Goal: Download file/media

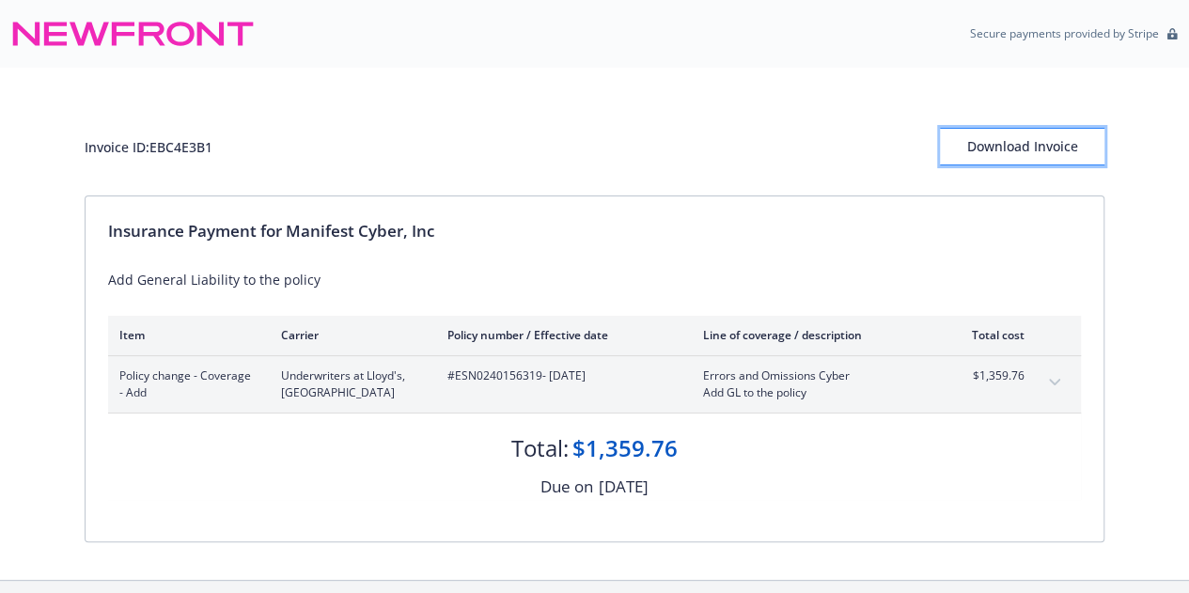
click at [992, 144] on div "Download Invoice" at bounding box center [1022, 147] width 164 height 36
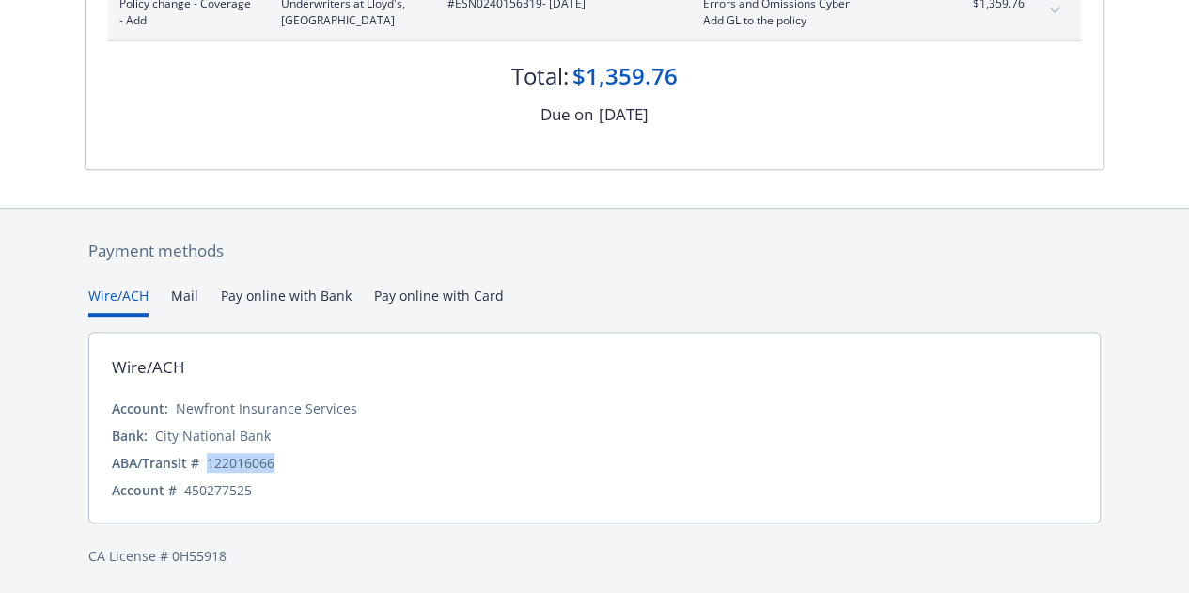
drag, startPoint x: 278, startPoint y: 461, endPoint x: 207, endPoint y: 461, distance: 71.4
click at [207, 461] on div "ABA/Transit # [US_BANK_ROUTING_MICR]" at bounding box center [594, 463] width 965 height 20
copy div "122016066"
drag, startPoint x: 258, startPoint y: 488, endPoint x: 184, endPoint y: 485, distance: 74.3
click at [184, 485] on div "Account # 450277525" at bounding box center [594, 490] width 965 height 20
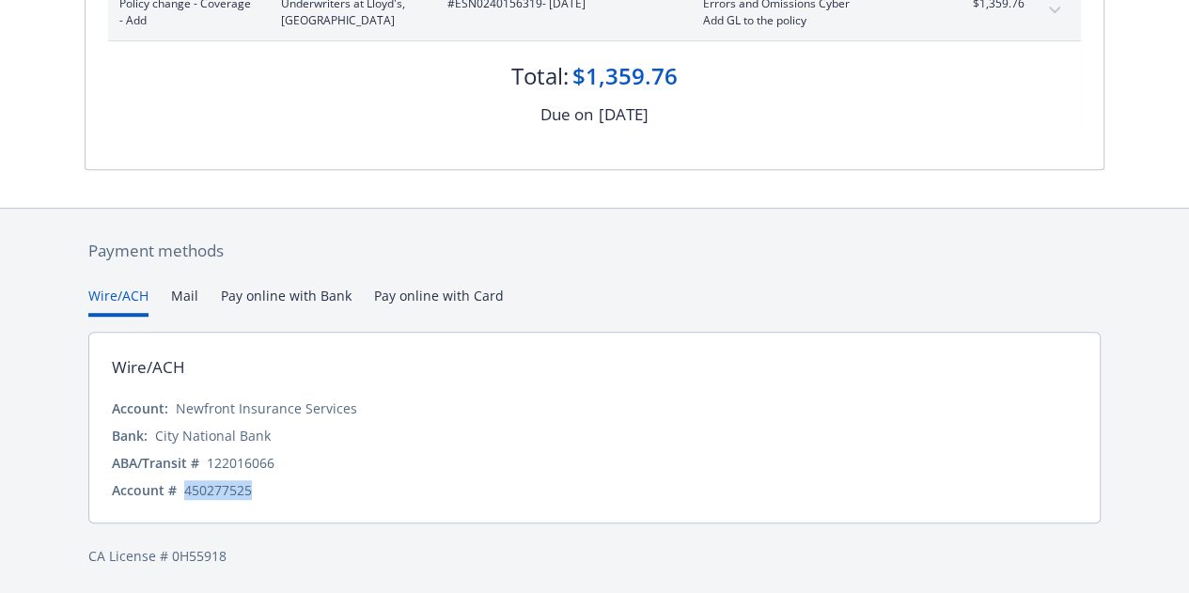
copy div "450277525"
